Goal: Find contact information: Find contact information

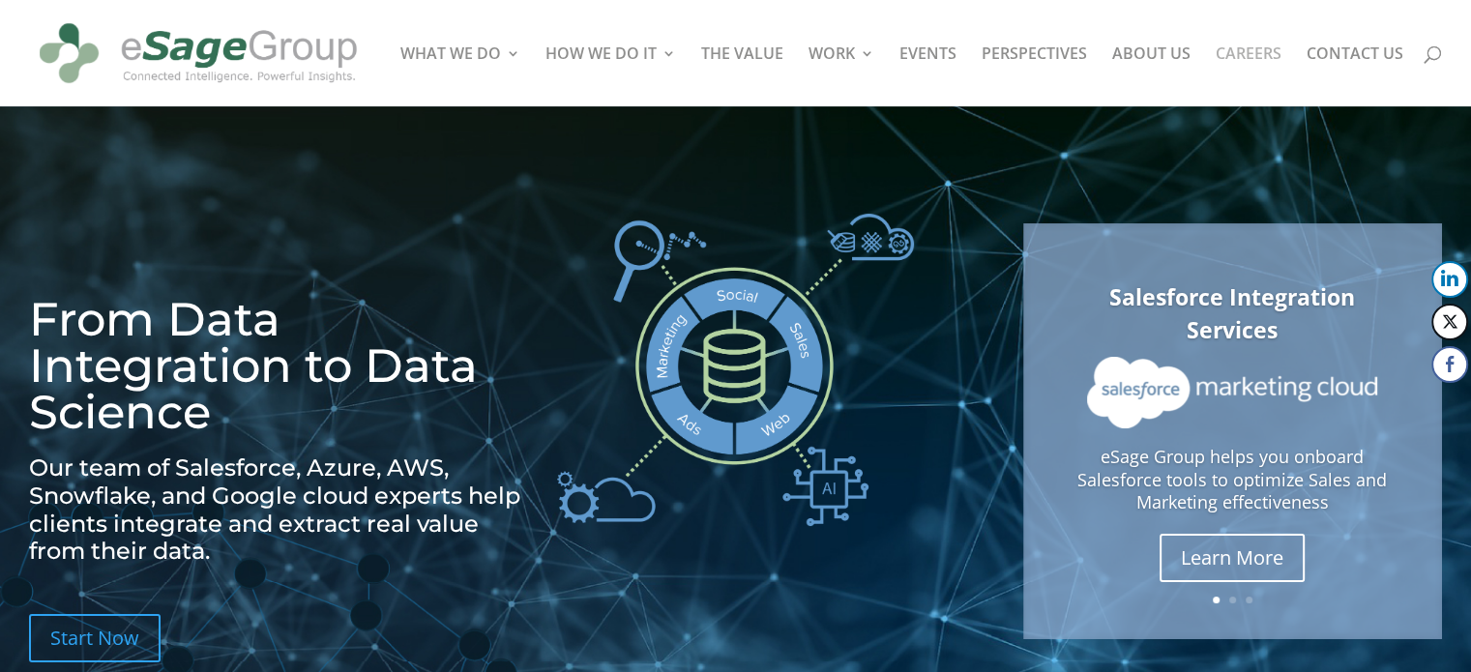
click at [1262, 51] on link "CAREERS" at bounding box center [1249, 76] width 66 height 60
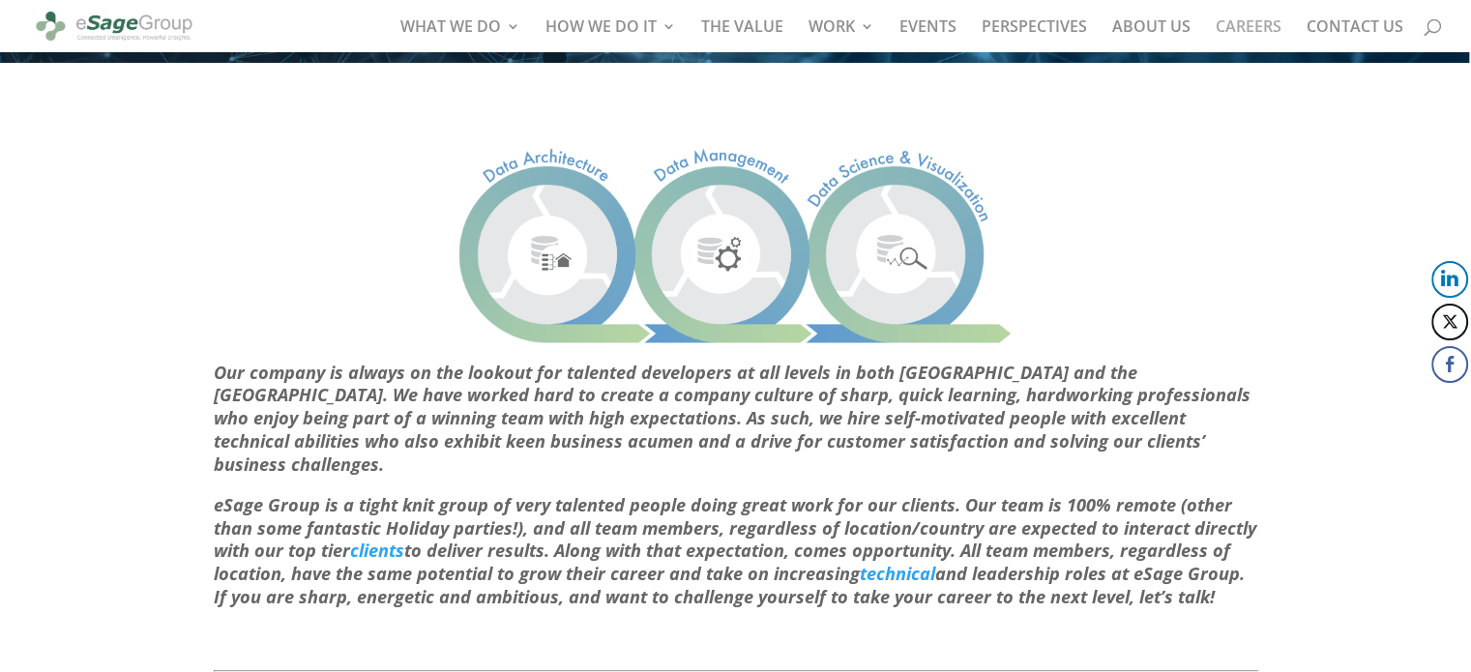
scroll to position [869, 0]
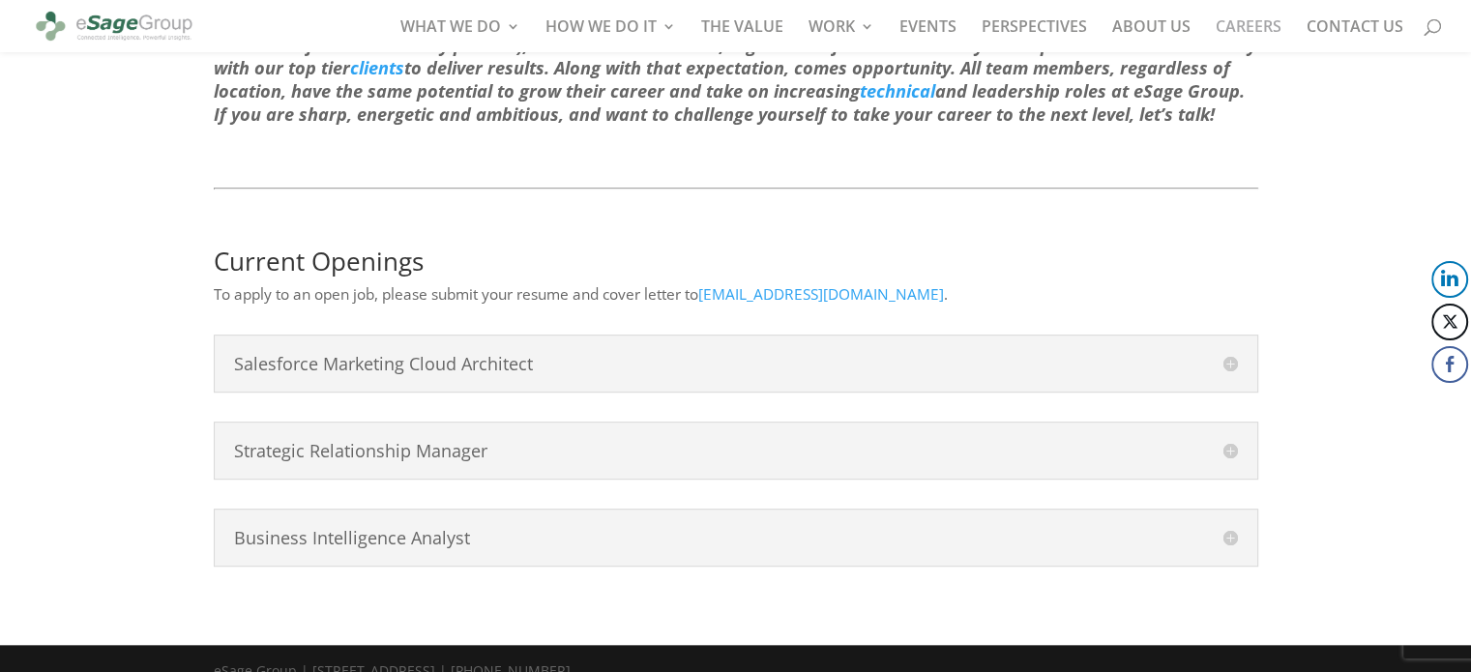
click at [607, 335] on div "Salesforce Marketing Cloud Architect The Marketing Cloud Consultant will suppor…" at bounding box center [736, 364] width 1044 height 58
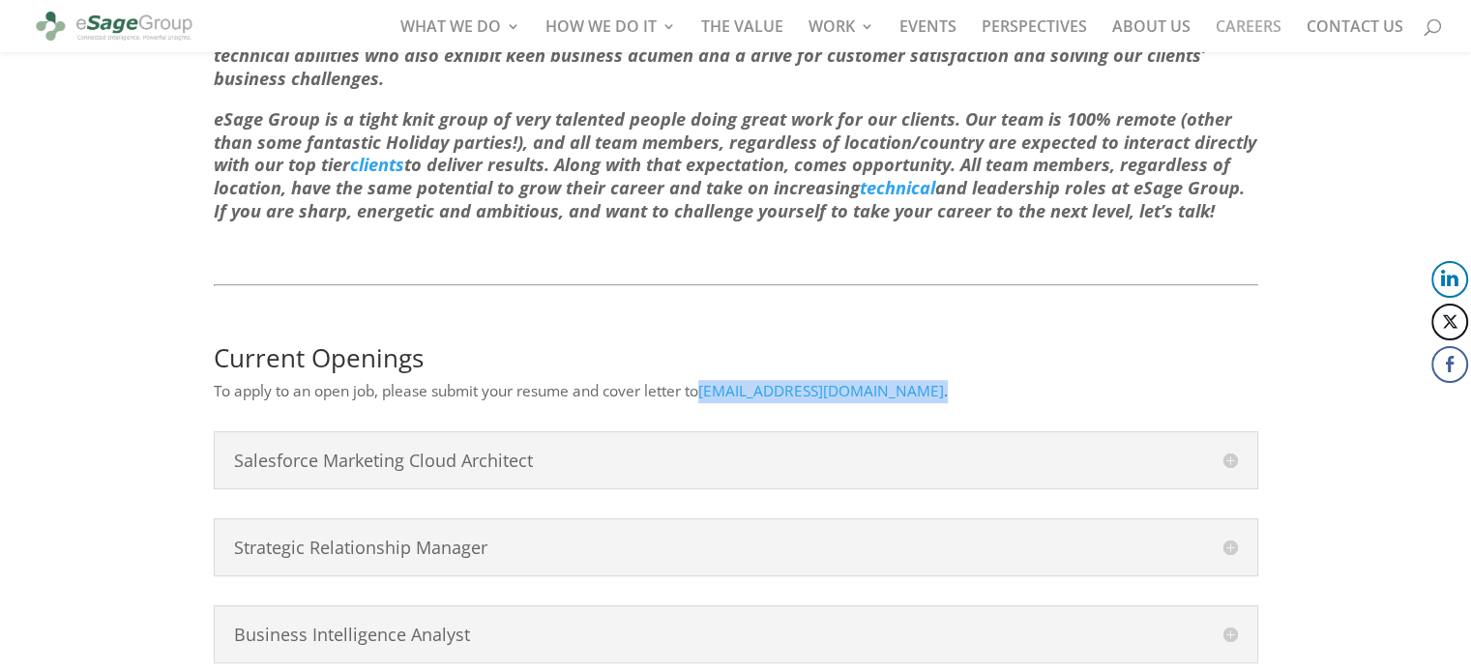
drag, startPoint x: 928, startPoint y: 356, endPoint x: 708, endPoint y: 370, distance: 221.0
click at [708, 380] on p "To apply to an open job, please submit your resume and cover letter to careers@…" at bounding box center [736, 391] width 1044 height 23
copy p "careers@esagegroup.com ."
